Goal: Task Accomplishment & Management: Use online tool/utility

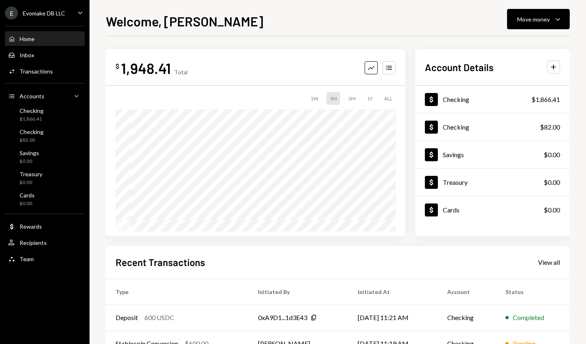
click at [556, 19] on icon "button" at bounding box center [557, 19] width 4 height 2
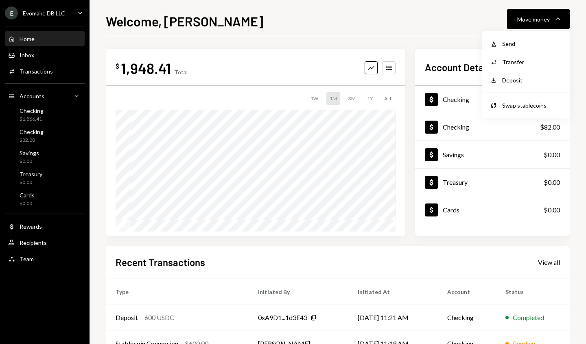
click at [536, 41] on div "Send" at bounding box center [531, 43] width 59 height 9
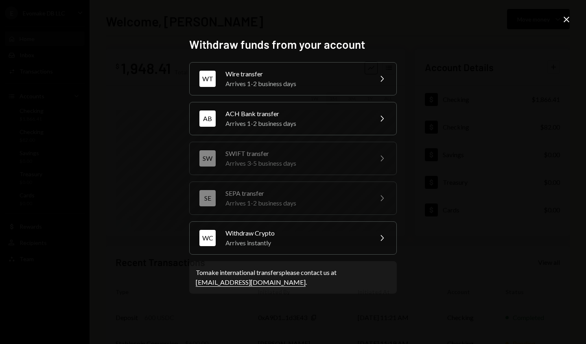
click at [362, 237] on div "Withdraw Crypto" at bounding box center [296, 234] width 142 height 10
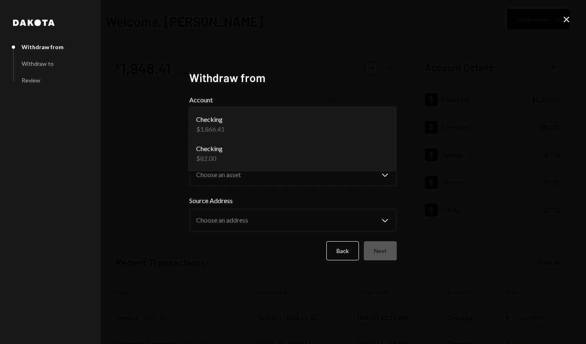
select select "**********"
click at [369, 127] on button "Choose an account Chevron Down" at bounding box center [292, 124] width 207 height 33
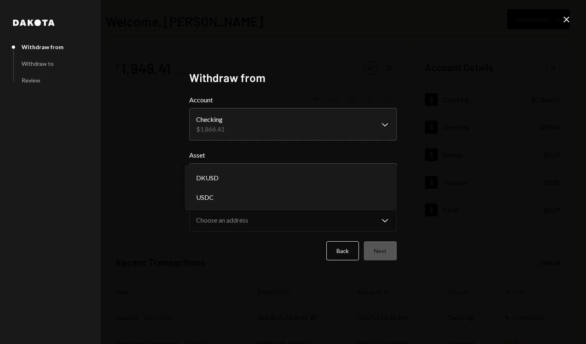
click at [354, 182] on div "DKUSD" at bounding box center [290, 178] width 205 height 20
select select "****"
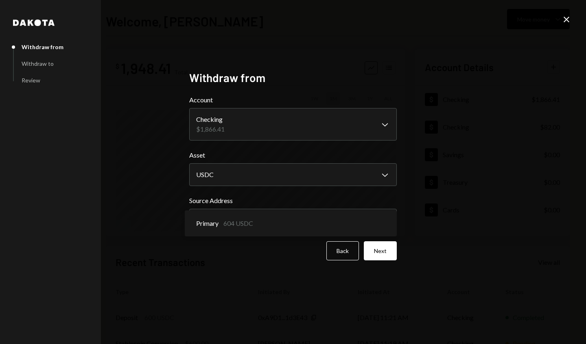
click at [380, 253] on button "Next" at bounding box center [380, 251] width 33 height 19
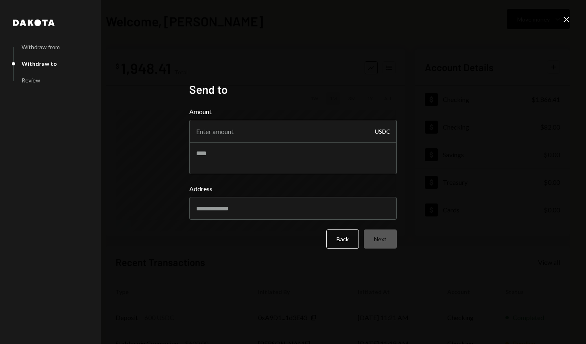
click at [342, 134] on input "Amount" at bounding box center [292, 131] width 207 height 23
click at [585, 53] on div "Dakota Withdraw from Withdraw to Review Send to Amount USDC Address Back Next C…" at bounding box center [293, 172] width 586 height 344
click at [334, 133] on input "Amount" at bounding box center [292, 131] width 207 height 23
click at [332, 133] on input "Amount" at bounding box center [292, 131] width 207 height 23
type input "600"
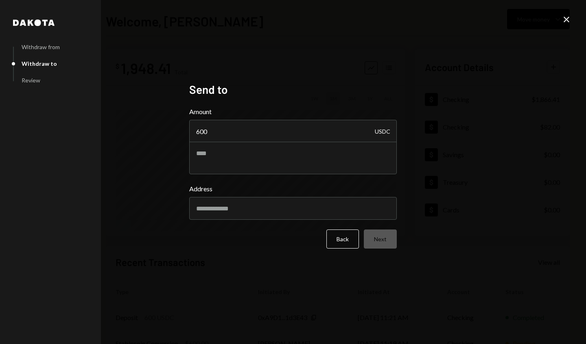
click at [362, 209] on input "Address" at bounding box center [292, 208] width 207 height 23
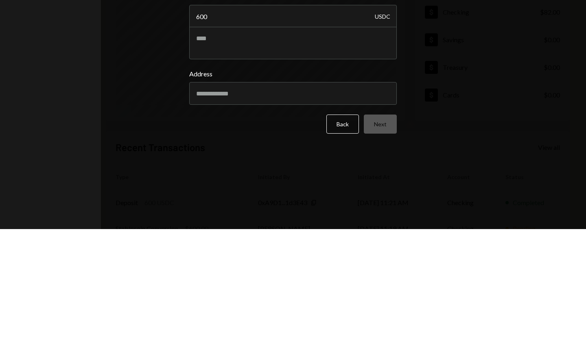
click at [340, 210] on input "Address" at bounding box center [292, 208] width 207 height 23
type input "**********"
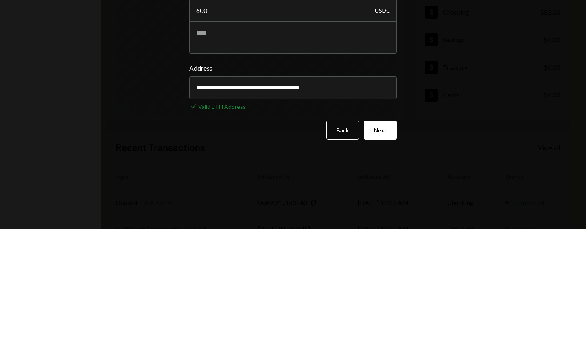
click at [386, 245] on button "Next" at bounding box center [380, 245] width 33 height 19
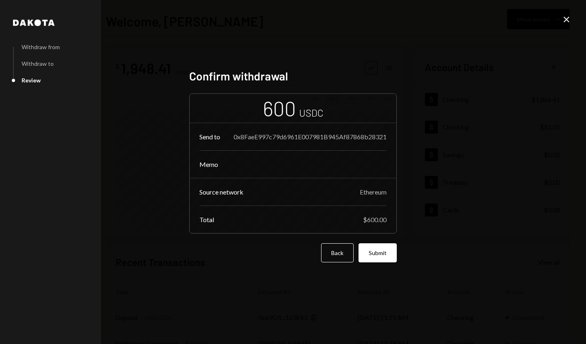
click at [381, 254] on button "Submit" at bounding box center [377, 253] width 38 height 19
